Goal: Register for event/course

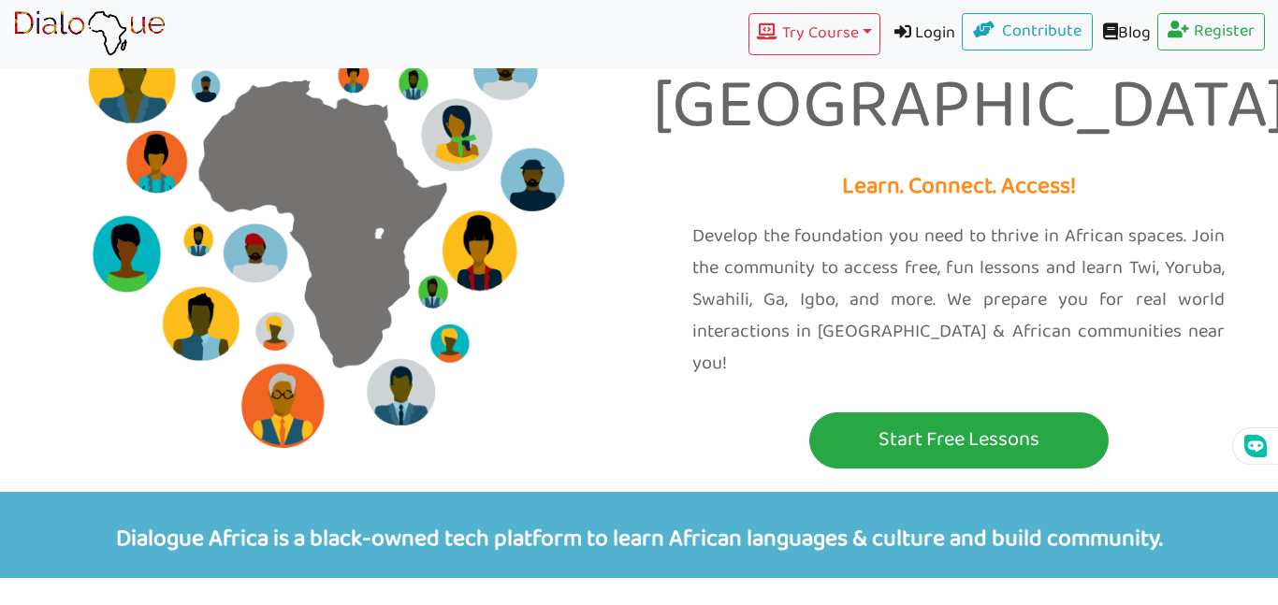
scroll to position [150, 0]
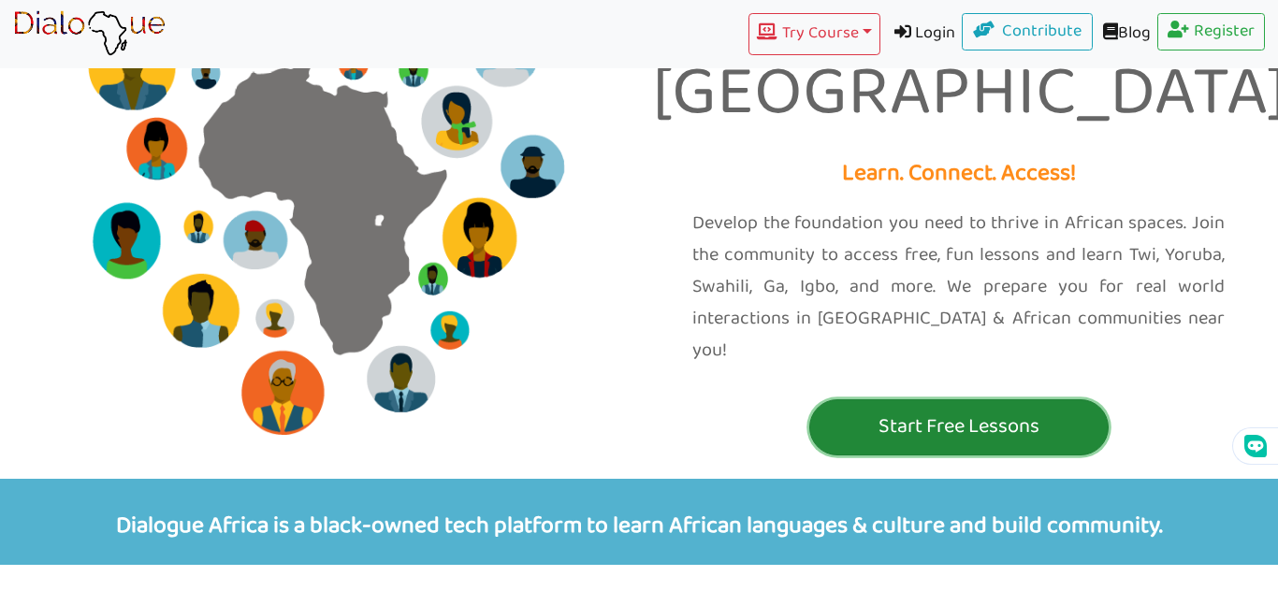
click at [1058, 410] on p "Start Free Lessons" at bounding box center [959, 427] width 290 height 35
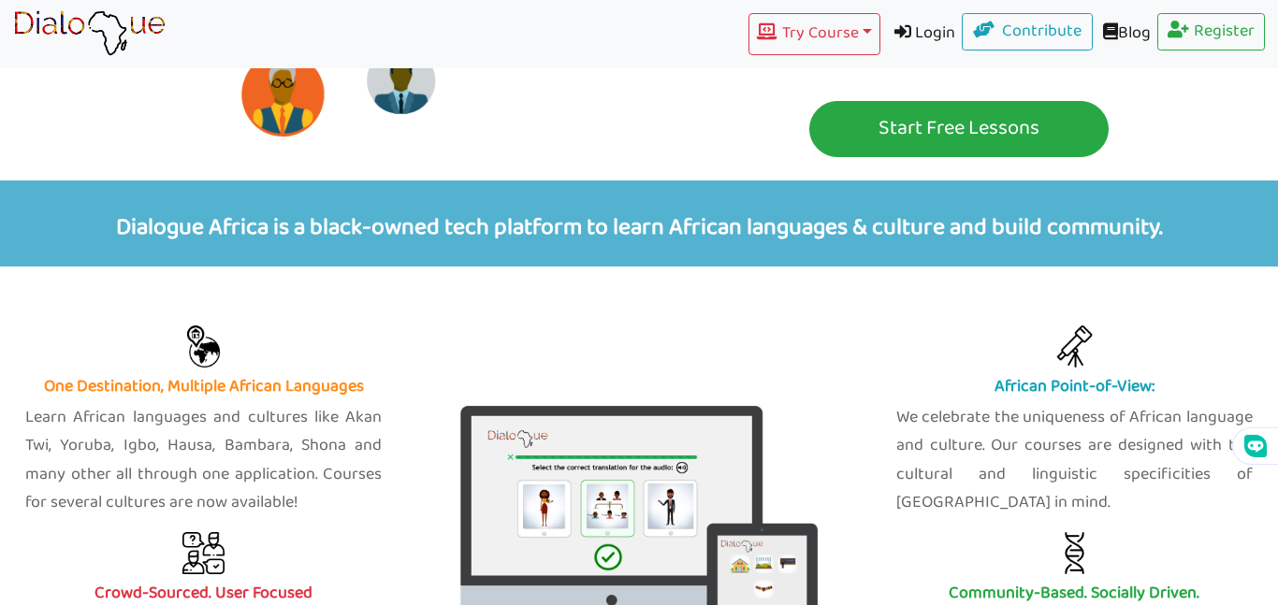
scroll to position [449, 0]
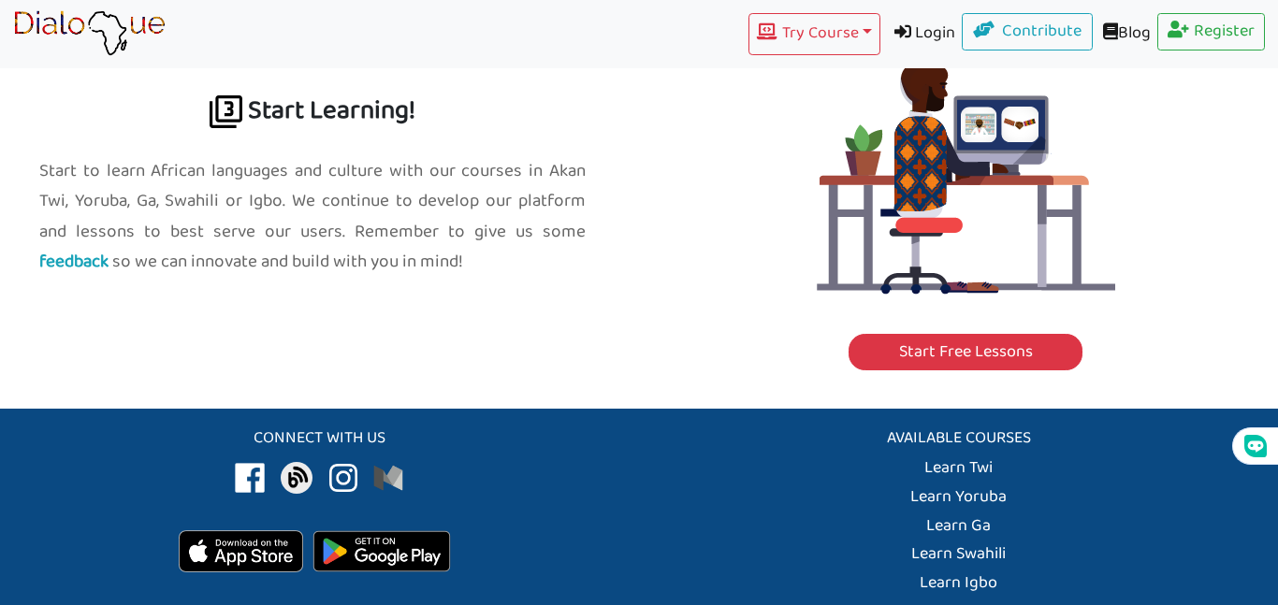
scroll to position [2262, 0]
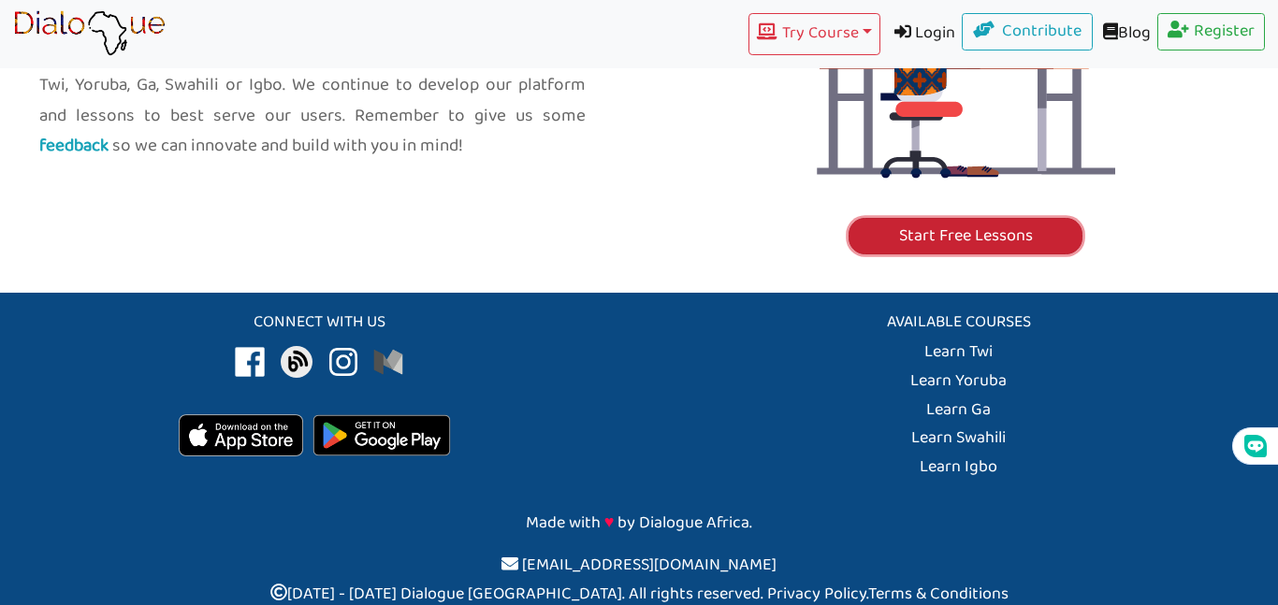
click at [933, 226] on link "Start Free Lessons" at bounding box center [966, 236] width 234 height 37
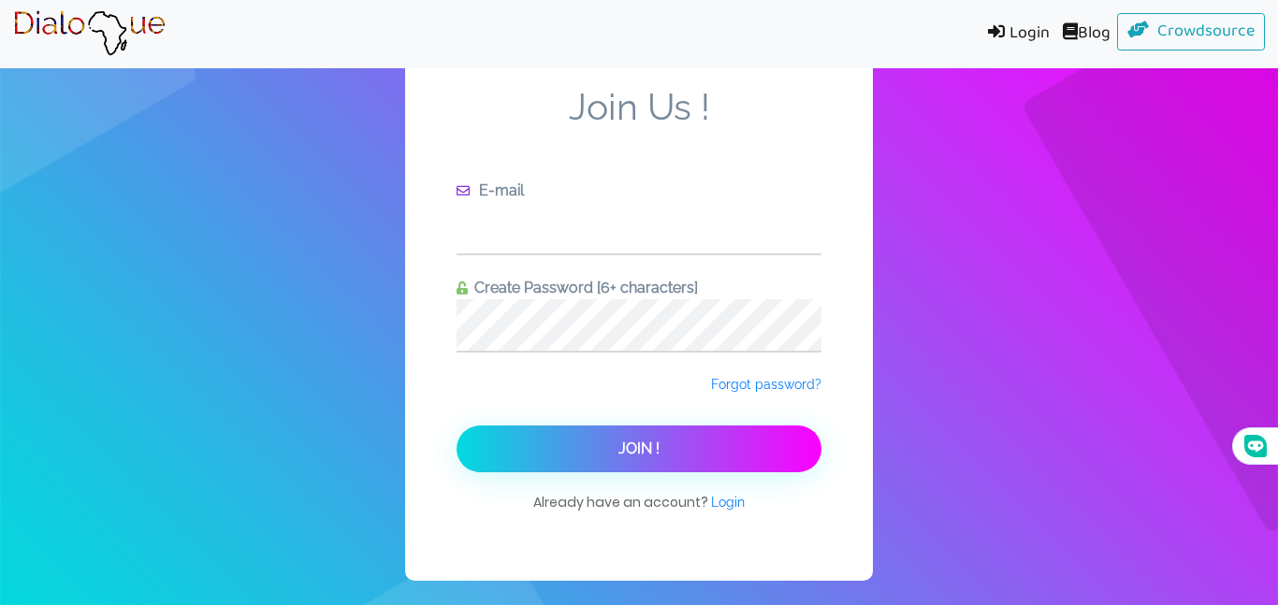
click at [707, 219] on input "text" at bounding box center [639, 227] width 365 height 51
type input "[EMAIL_ADDRESS][DOMAIN_NAME]"
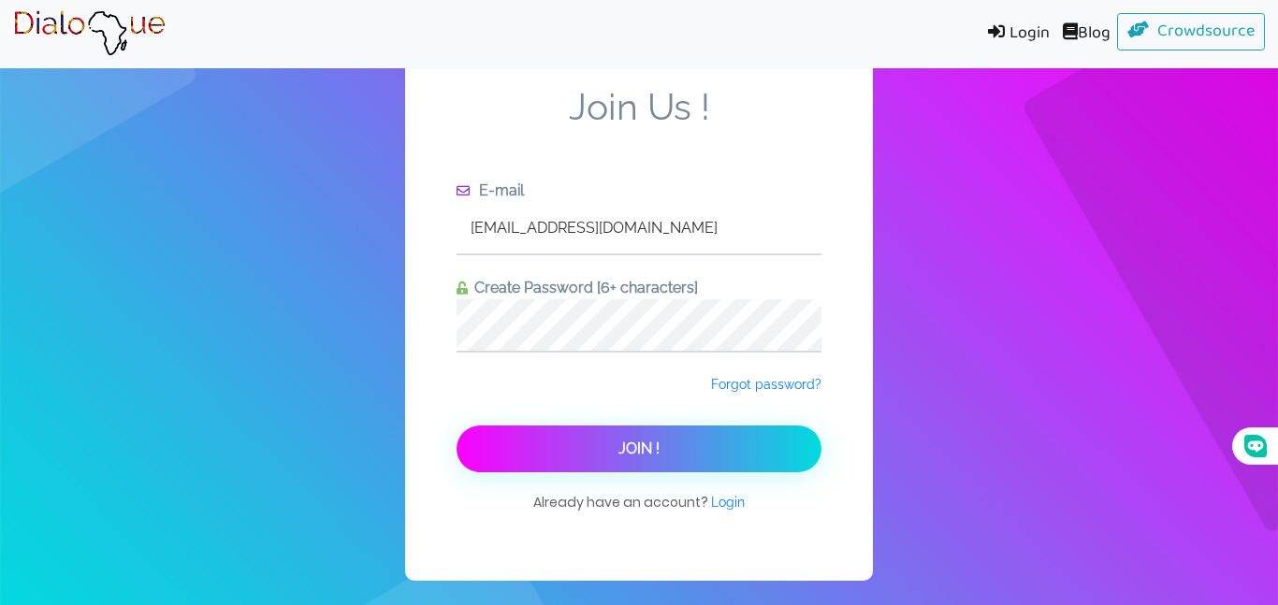
click at [720, 467] on button "Join !" at bounding box center [639, 449] width 365 height 47
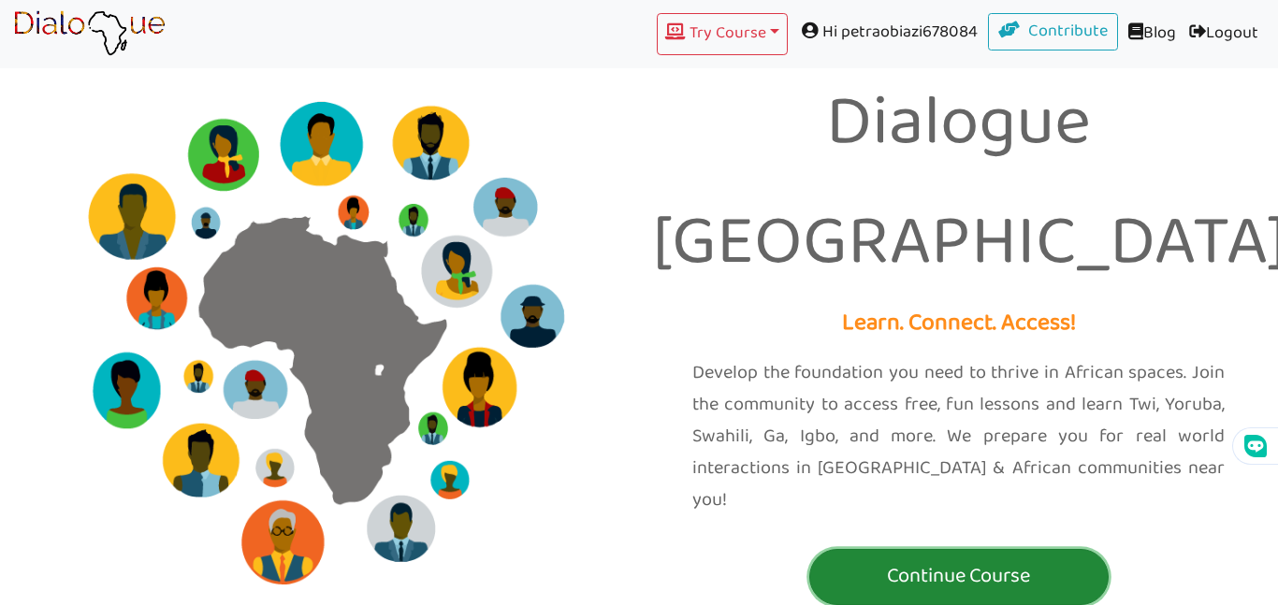
click at [1042, 560] on p "Continue Course" at bounding box center [959, 577] width 290 height 35
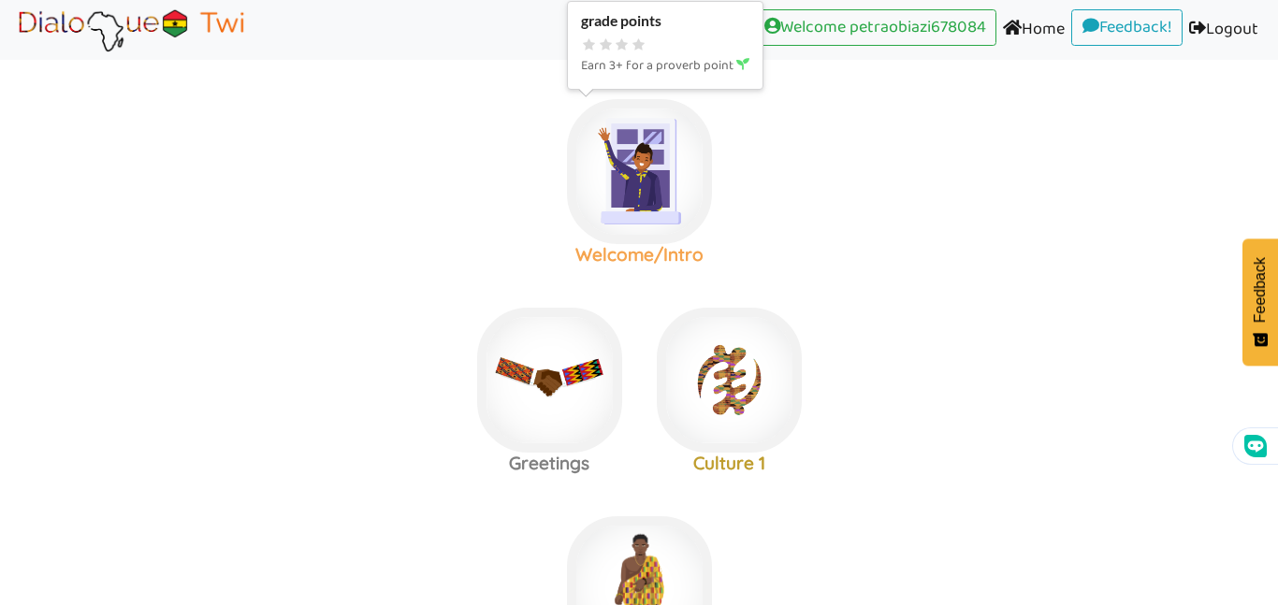
click at [661, 188] on img at bounding box center [639, 171] width 145 height 145
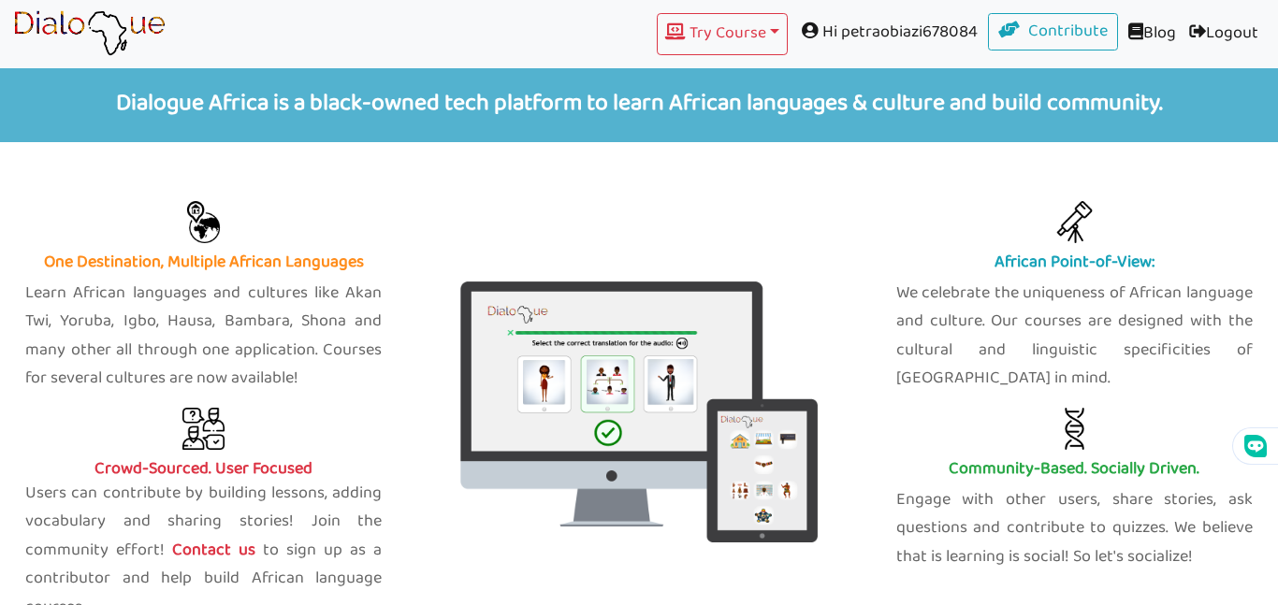
scroll to position [674, 0]
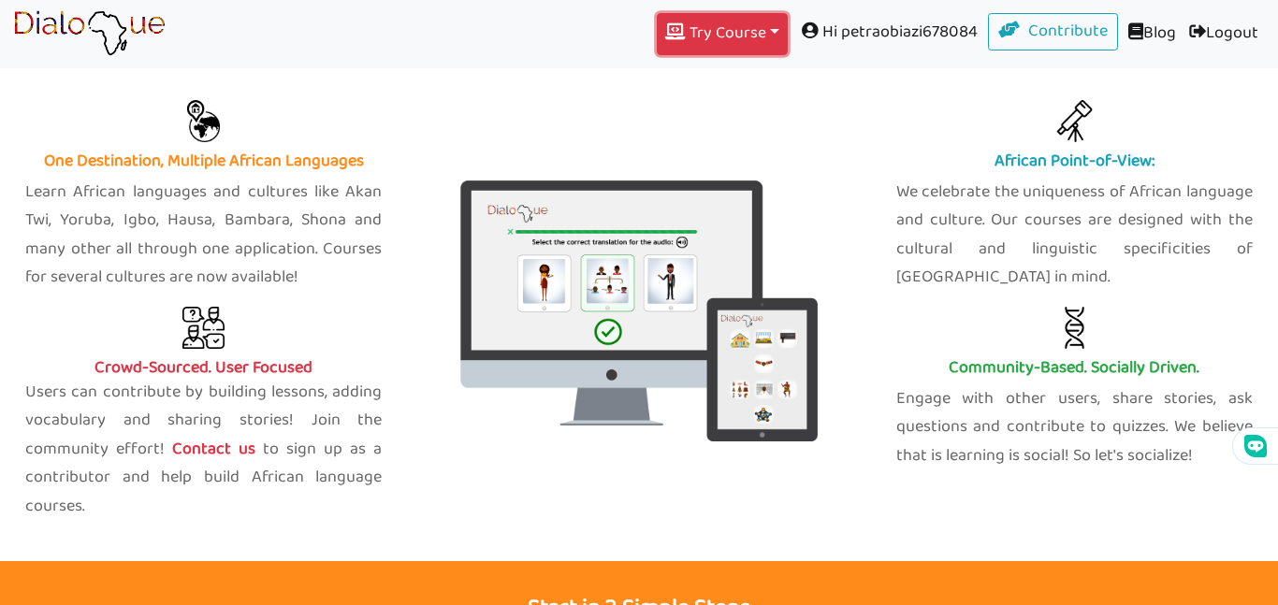
click at [723, 33] on button "Try Course Toggle Dropdown" at bounding box center [722, 34] width 131 height 42
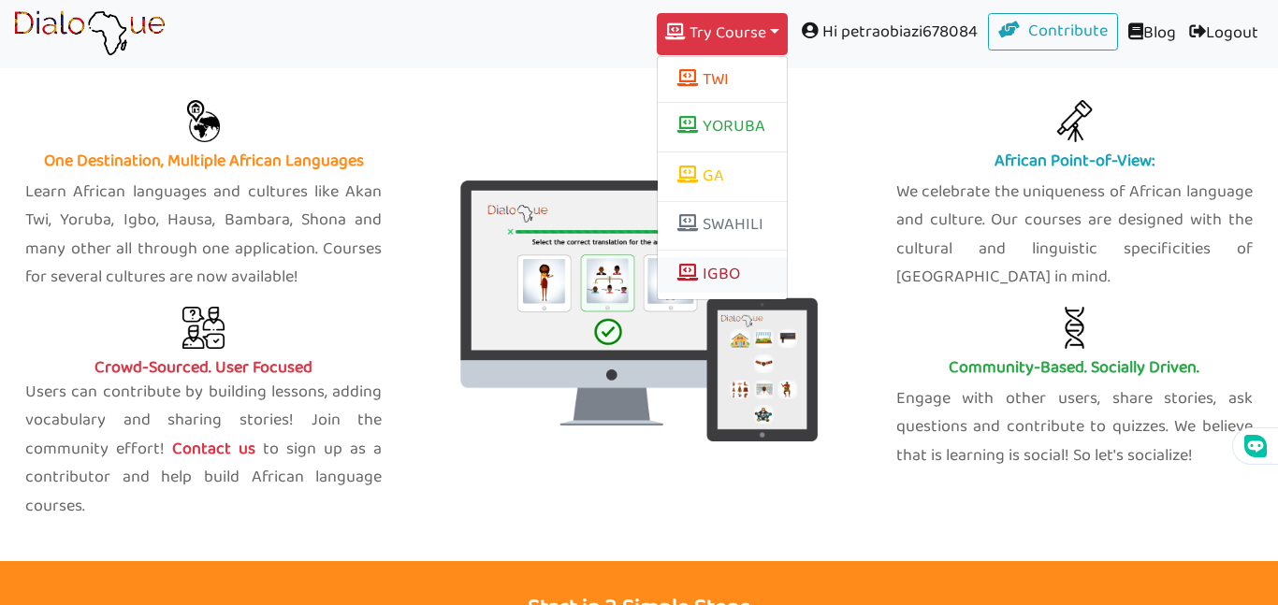
click at [706, 280] on link "IGBO" at bounding box center [722, 275] width 129 height 36
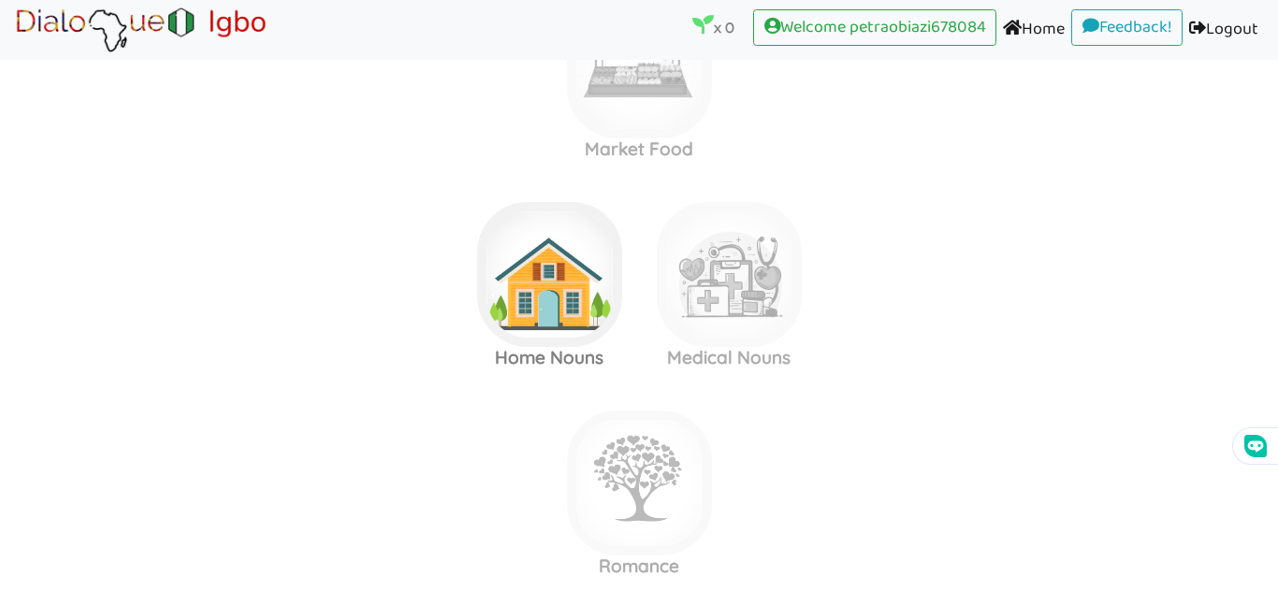
scroll to position [749, 0]
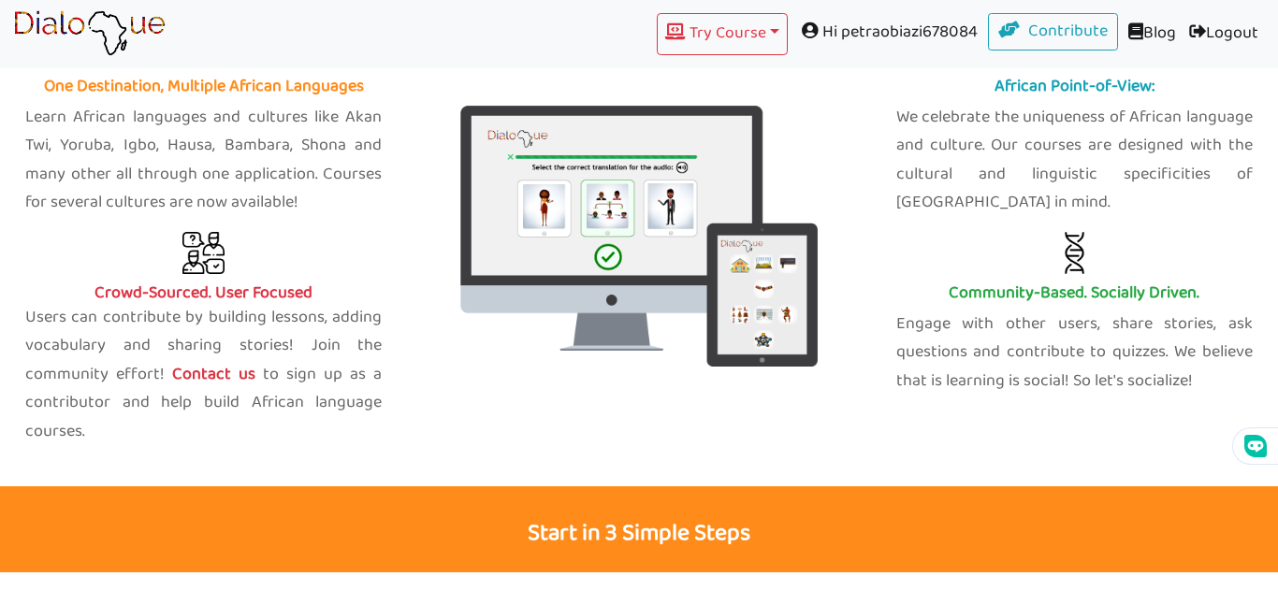
scroll to position [674, 0]
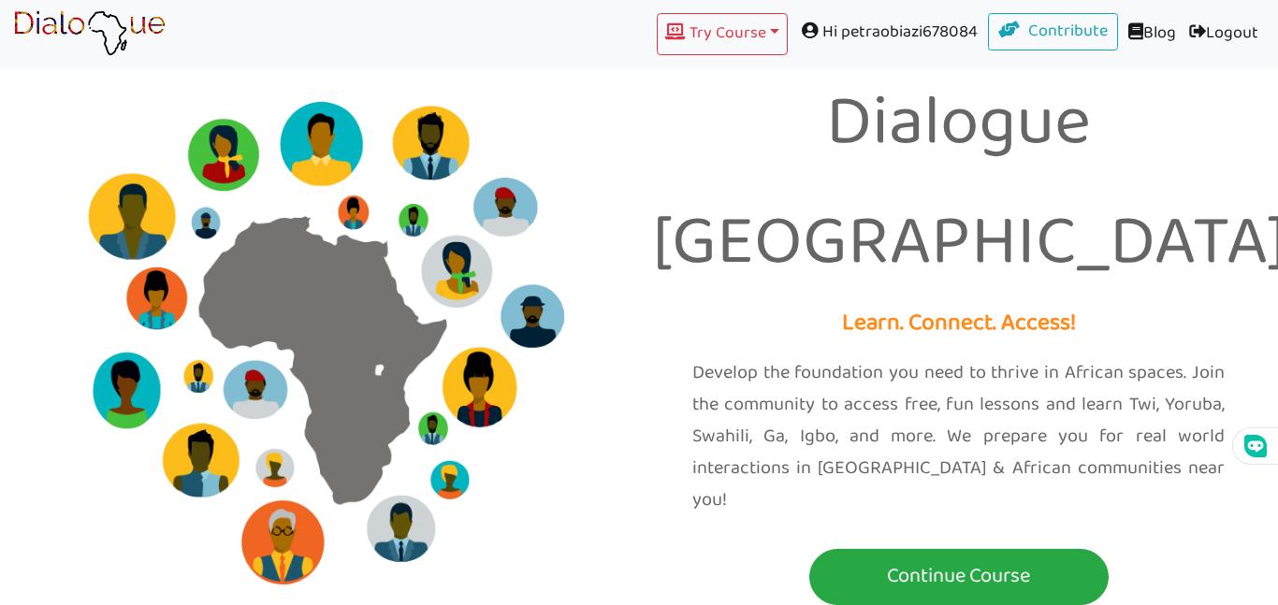
scroll to position [1248, 0]
